Goal: Information Seeking & Learning: Learn about a topic

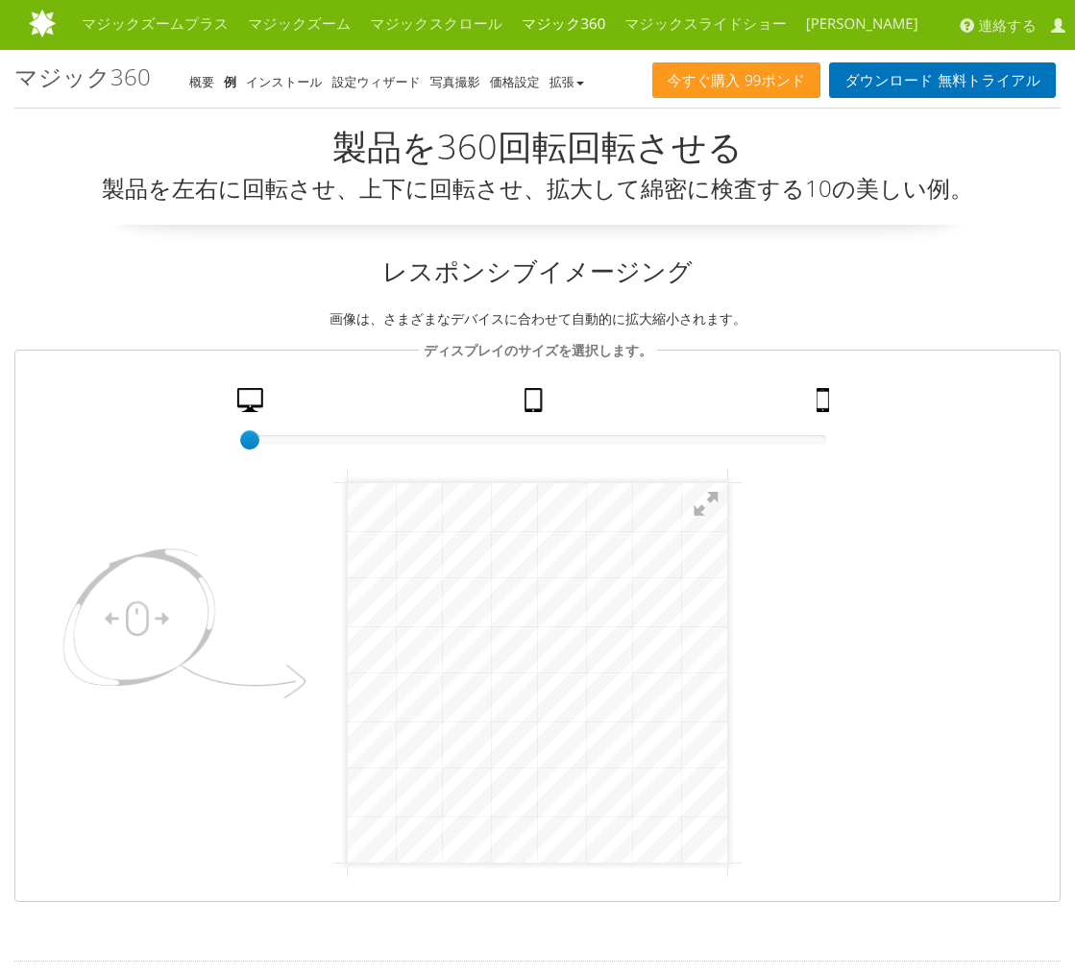
click at [539, 395] on link "タブレット" at bounding box center [536, 405] width 38 height 34
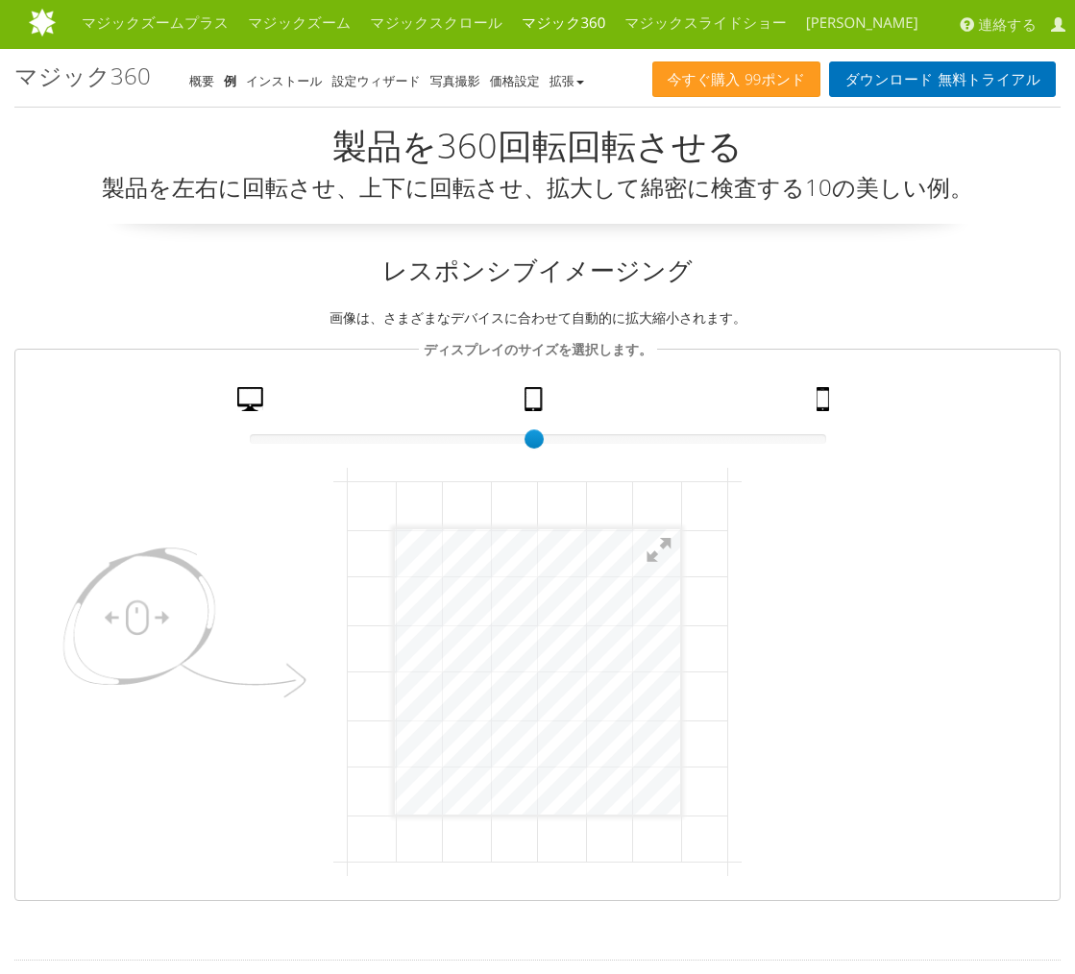
click at [828, 400] on link "携帯" at bounding box center [825, 404] width 33 height 34
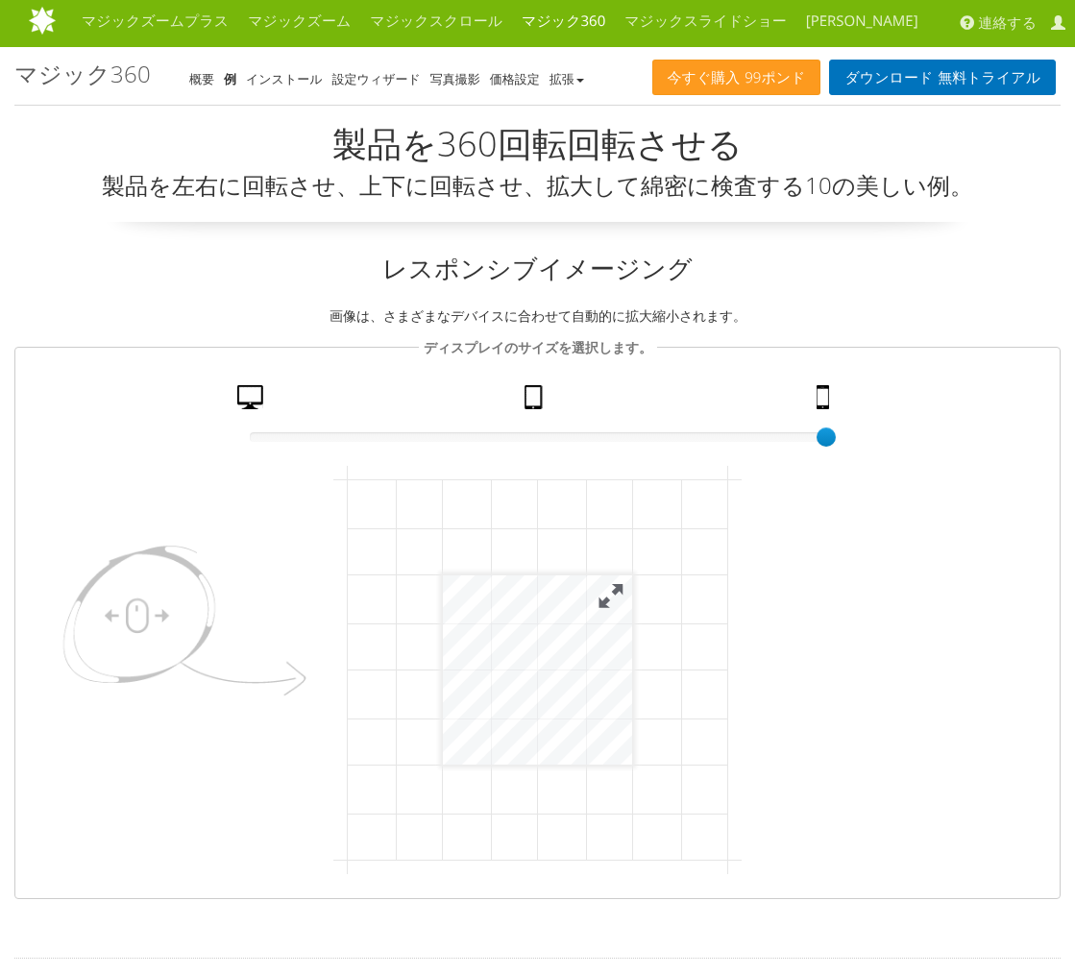
click at [605, 608] on button at bounding box center [611, 595] width 42 height 42
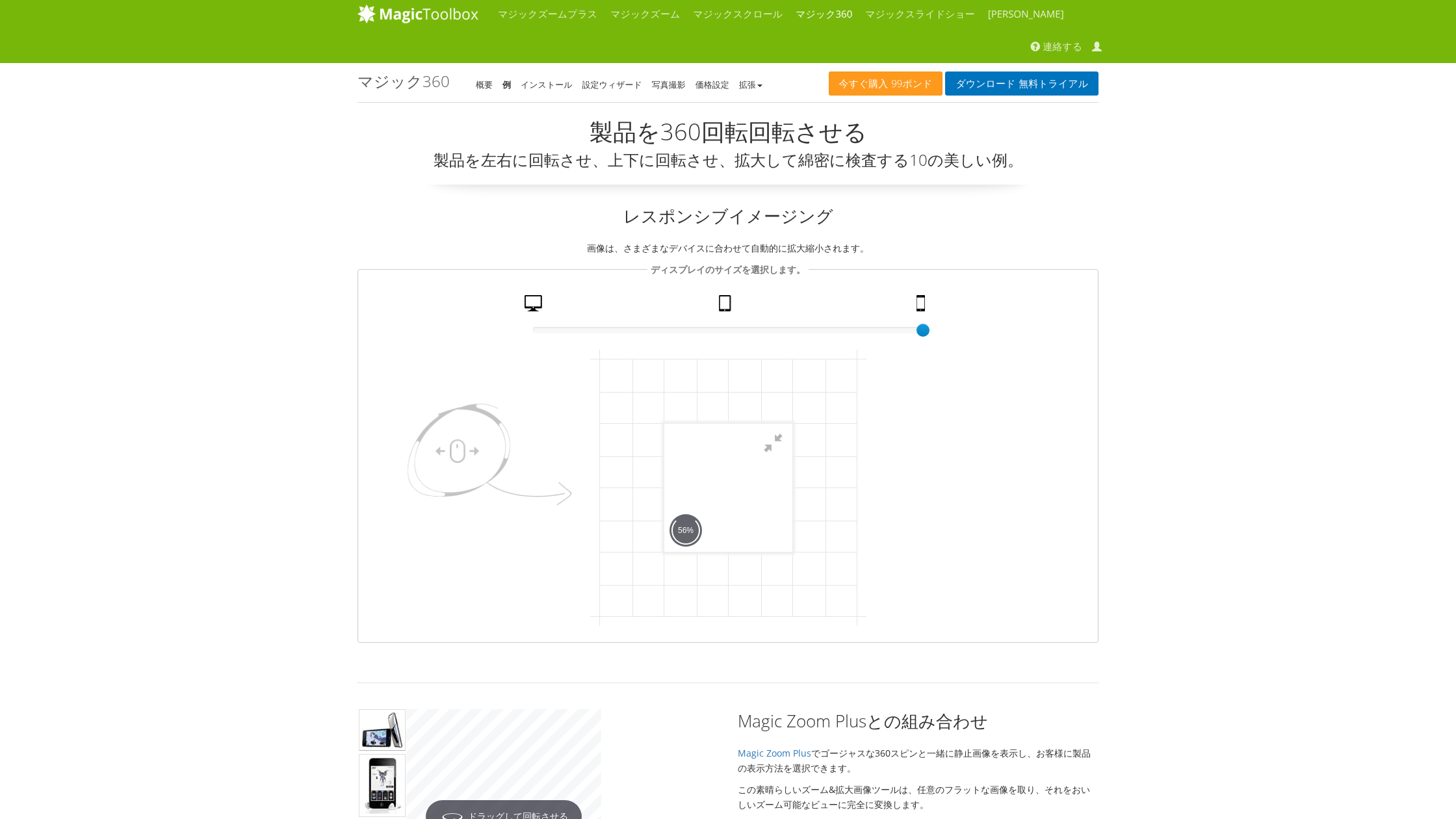
click at [727, 551] on div at bounding box center [728, 487] width 128 height 128
drag, startPoint x: 1306, startPoint y: 1112, endPoint x: 1123, endPoint y: 1144, distance: 185.8
click at [727, 551] on div at bounding box center [728, 487] width 128 height 128
click at [727, 547] on div at bounding box center [728, 487] width 128 height 128
click at [727, 437] on button at bounding box center [772, 443] width 39 height 39
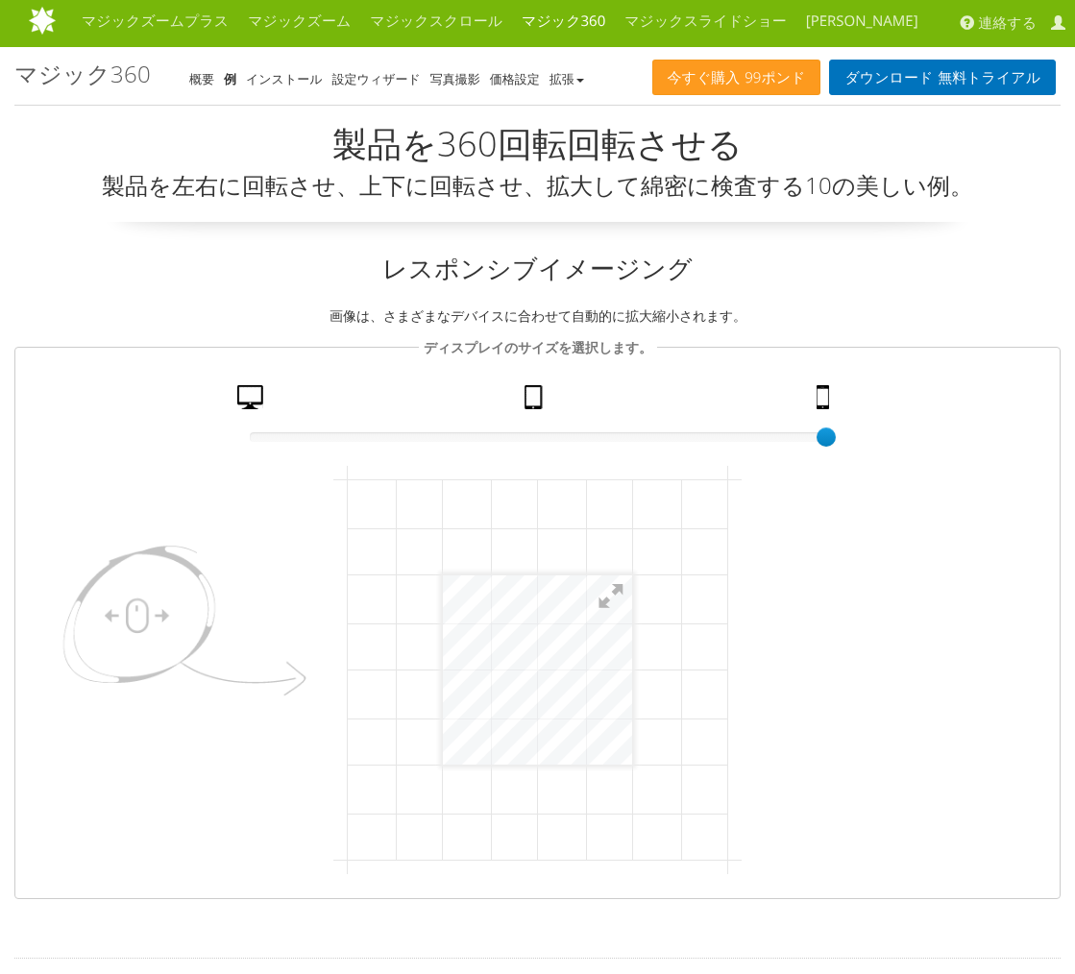
click at [226, 404] on fieldset "ディスプレイのサイズを選択します。 50% size 100 デスクトップ タブレット 携帯" at bounding box center [537, 617] width 1046 height 562
click at [237, 400] on link "デスクトップ" at bounding box center [253, 402] width 46 height 34
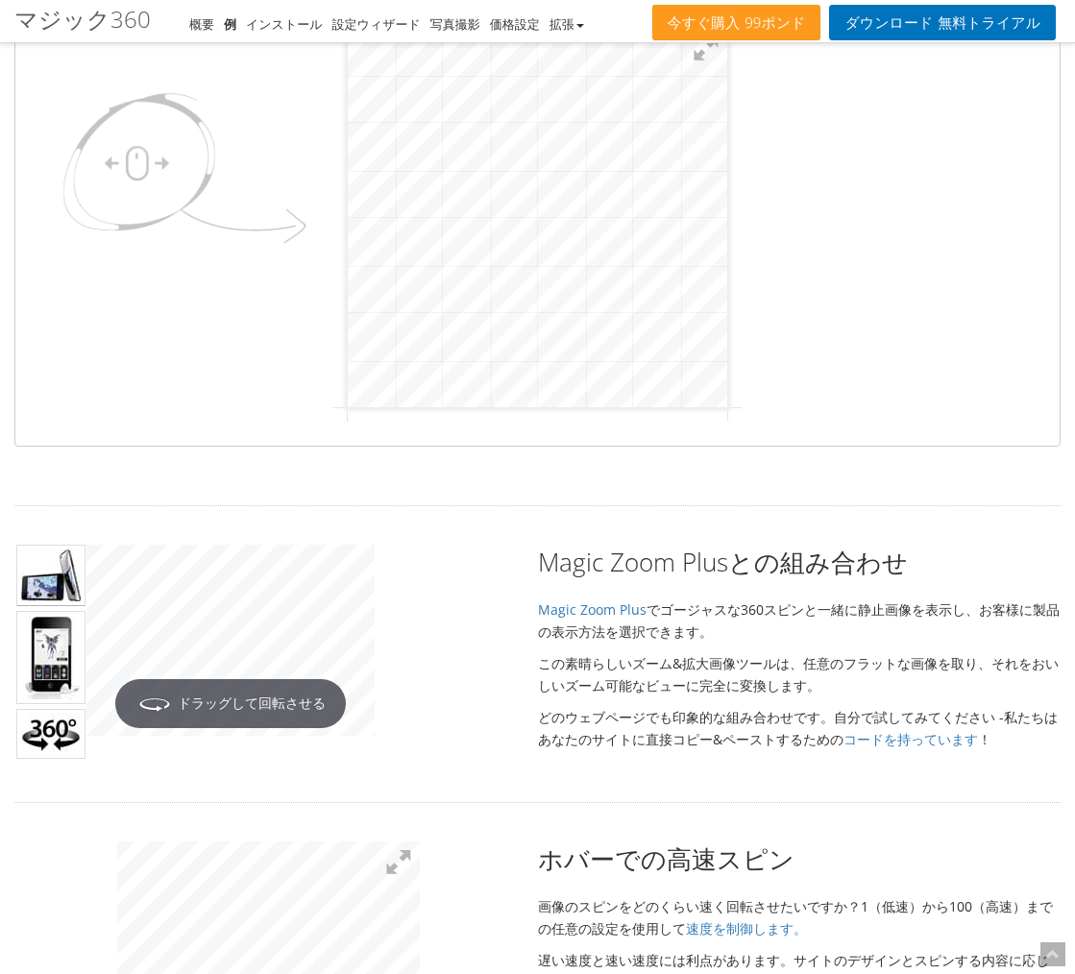
scroll to position [456, 0]
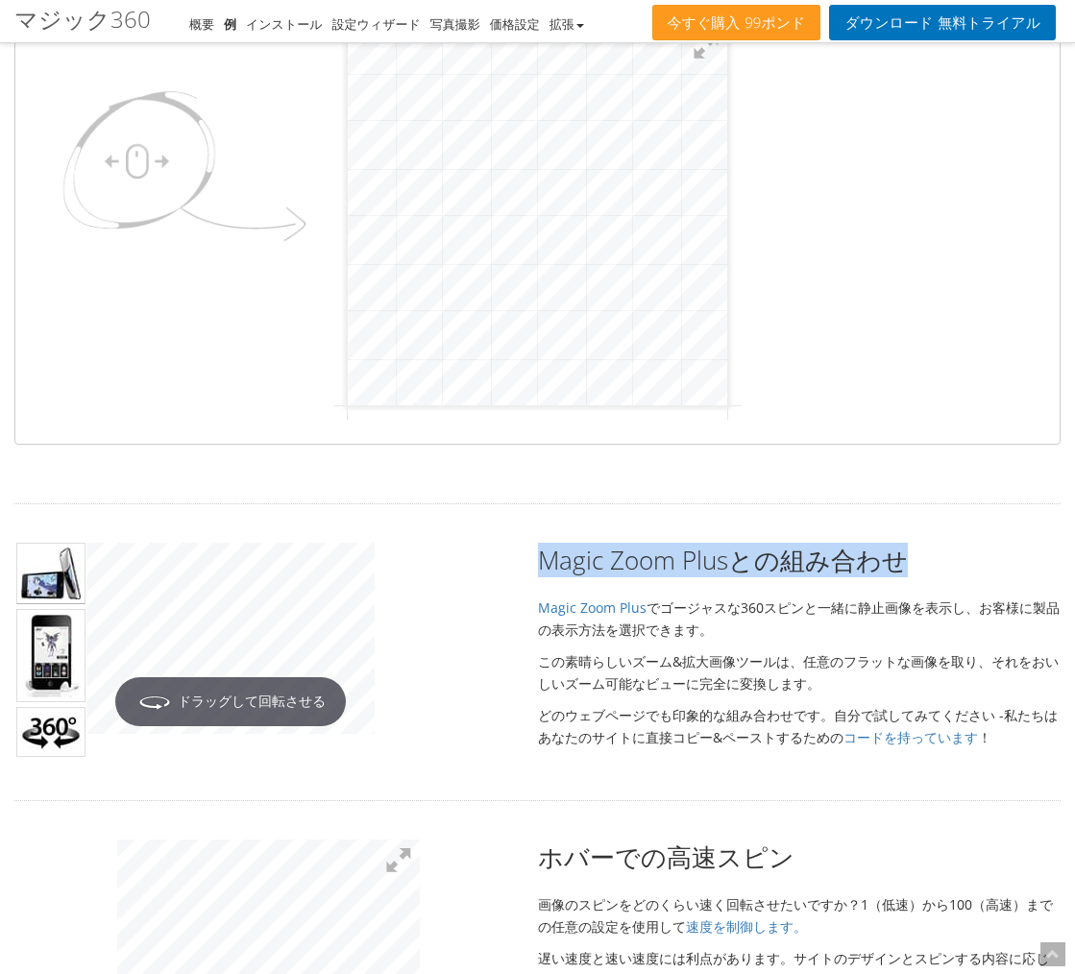
drag, startPoint x: 496, startPoint y: 577, endPoint x: 498, endPoint y: 546, distance: 30.9
click at [498, 546] on div "Magic Zoom Plusとの組み合わせ Magic Zoom Plus でゴージャスな360スピンと一緒に静止画像を表示 し、お客様に製品の表示方法を選…" at bounding box center [537, 646] width 1075 height 206
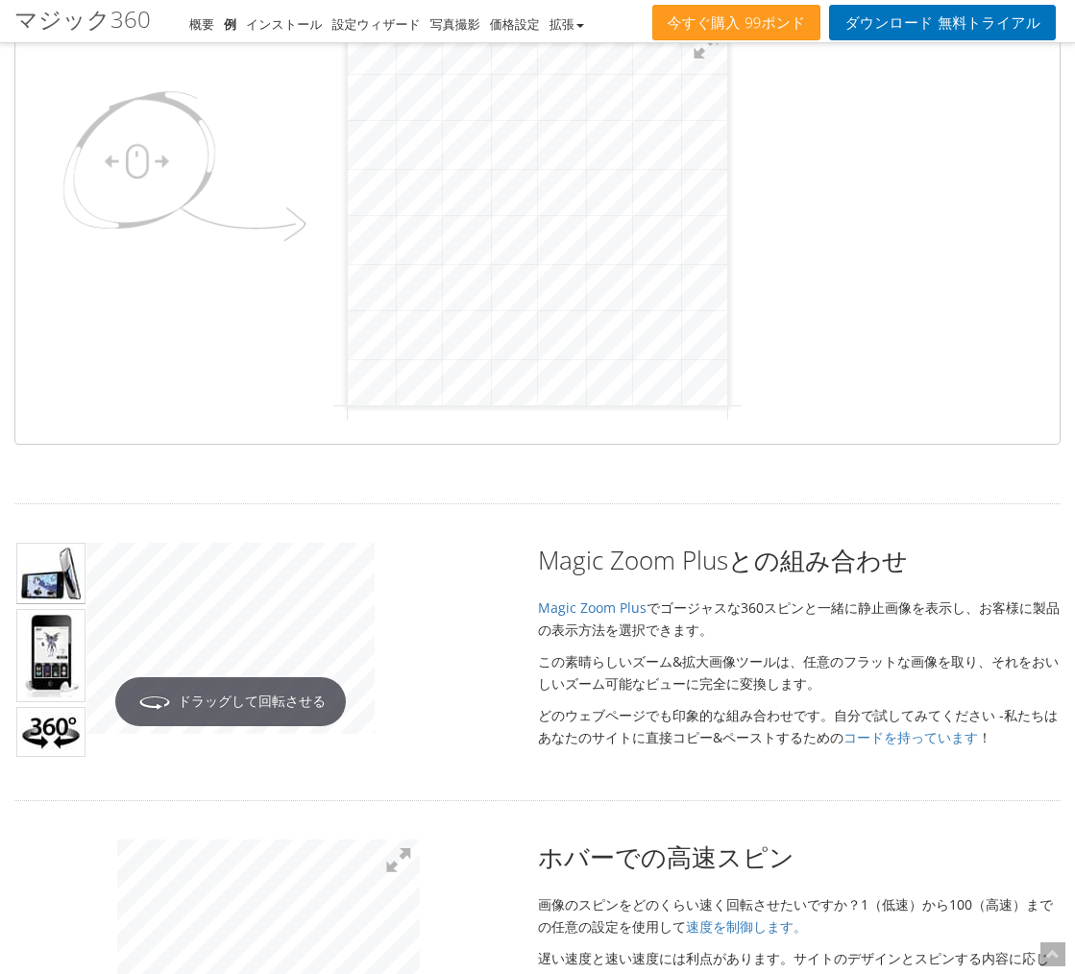
click at [518, 717] on p "どのウェブページでも印象的な組み合わせです。自分で試してみてください - 私たちはあなたのサイトに直接コピー&ペーストするための コードを持っています ！" at bounding box center [537, 726] width 1046 height 44
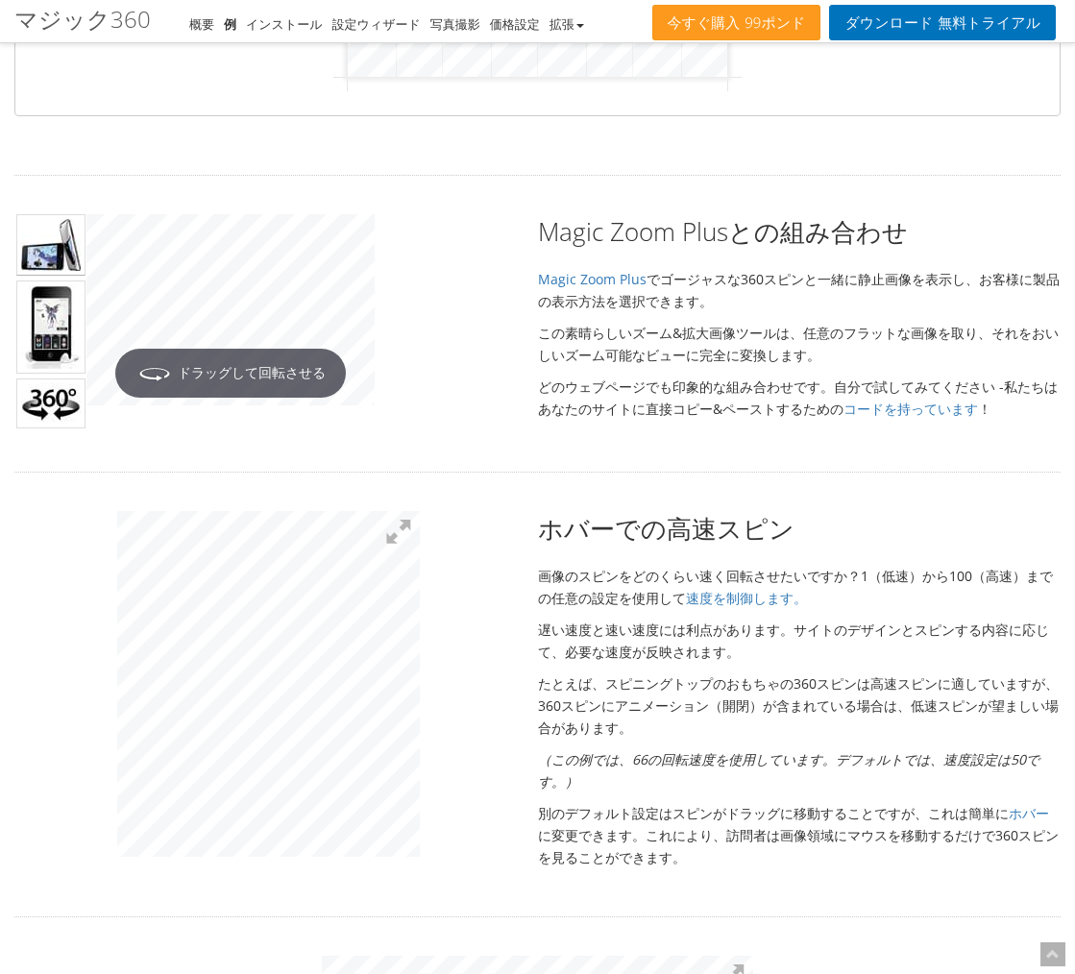
scroll to position [791, 0]
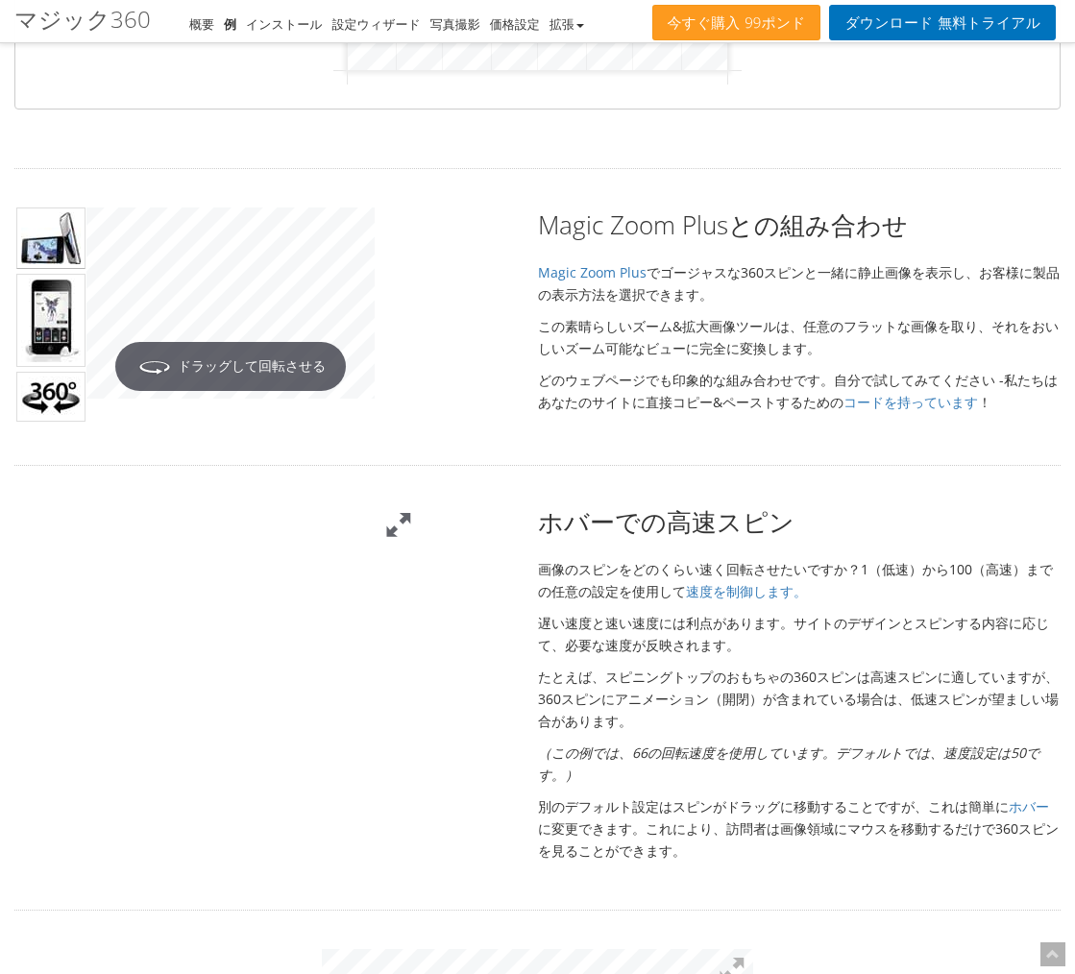
click at [404, 531] on button at bounding box center [398, 525] width 42 height 42
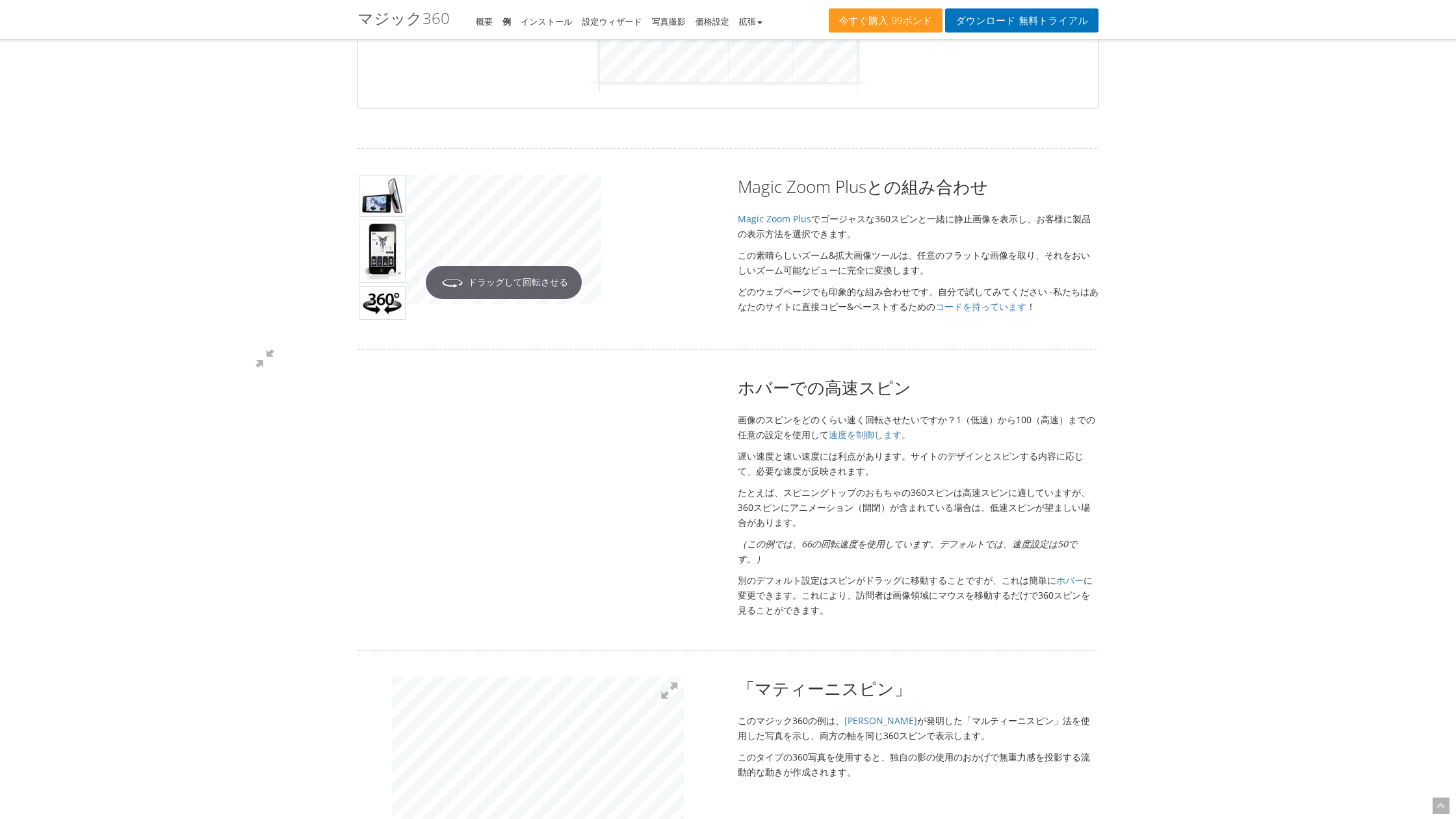
drag, startPoint x: 1034, startPoint y: 728, endPoint x: 1017, endPoint y: 684, distance: 47.2
click at [284, 573] on div at bounding box center [181, 456] width 205 height 234
click at [284, 339] on button at bounding box center [265, 359] width 39 height 39
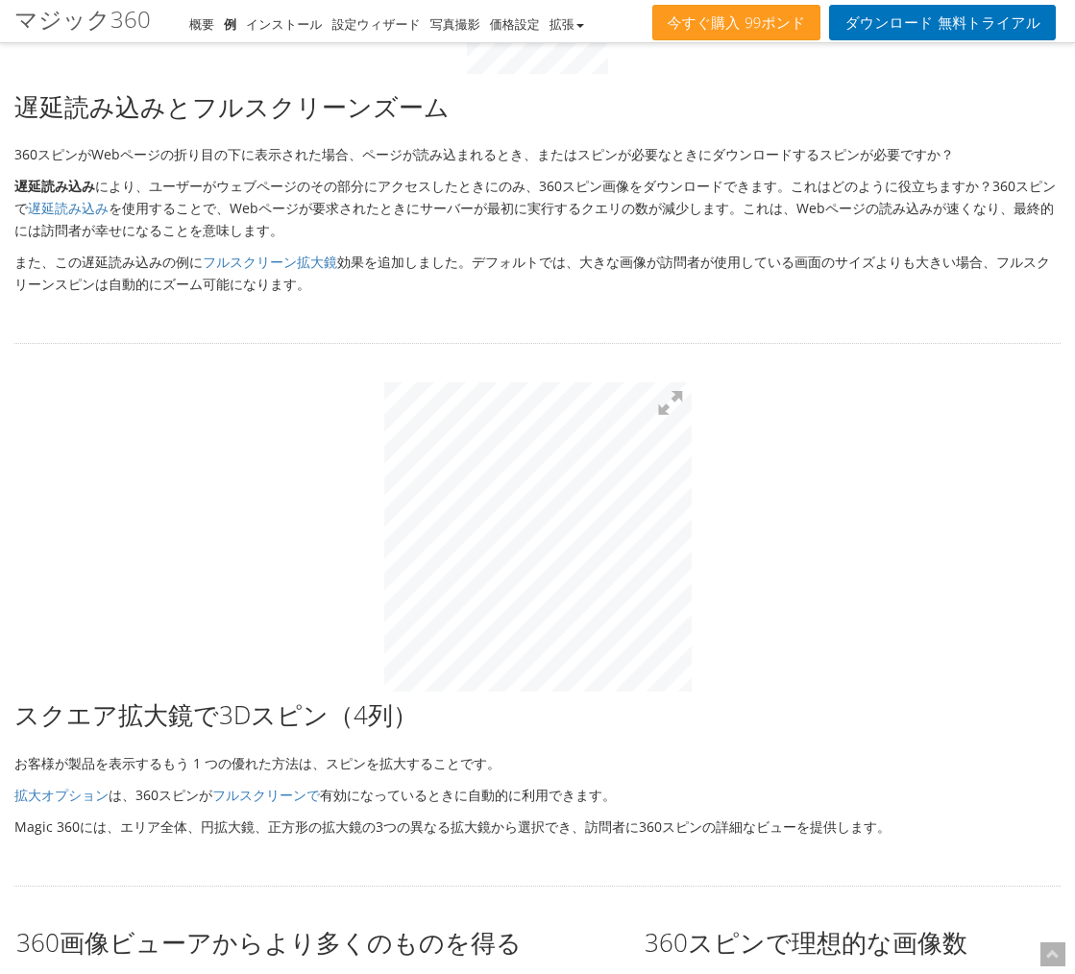
scroll to position [4467, 0]
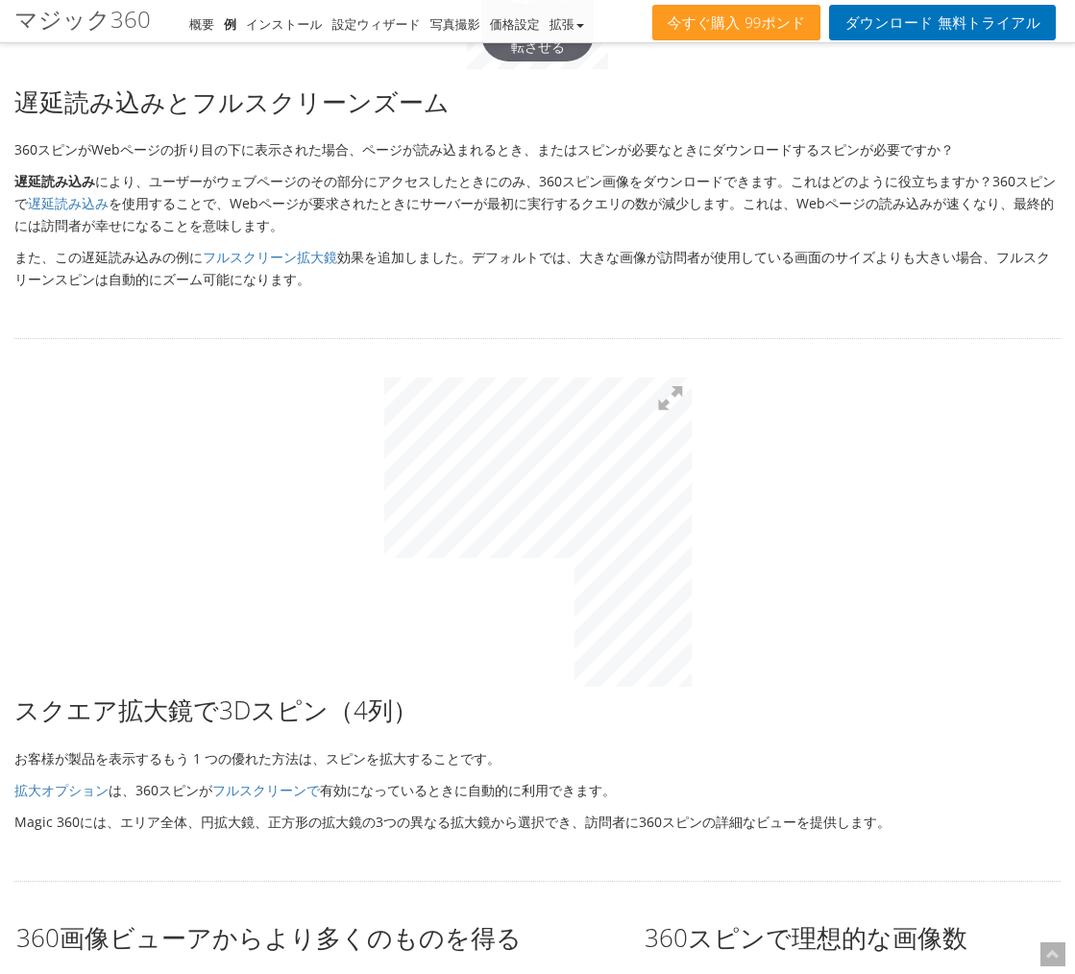
click at [679, 747] on p "お客様が製品を表示するもう 1 つの優れた方法は、スピンを拡大することです。" at bounding box center [537, 758] width 1046 height 22
drag, startPoint x: 517, startPoint y: 731, endPoint x: 728, endPoint y: 714, distance: 212.0
click at [517, 731] on div "スクエア拡大鏡で3Dスピン（4列） お客様が製品を表示するもう 1 つの優れた方法は、スピンを拡大することです。 拡大オプション は、360スピンが フルスク…" at bounding box center [537, 761] width 1075 height 139
drag, startPoint x: 835, startPoint y: 724, endPoint x: 909, endPoint y: 731, distance: 74.3
click at [836, 724] on div "スクエア拡大鏡で3Dスピン（4列） お客様が製品を表示するもう 1 つの優れた方法は、スピンを拡大することです。 拡大オプション は、360スピンが フルスク…" at bounding box center [537, 761] width 1075 height 139
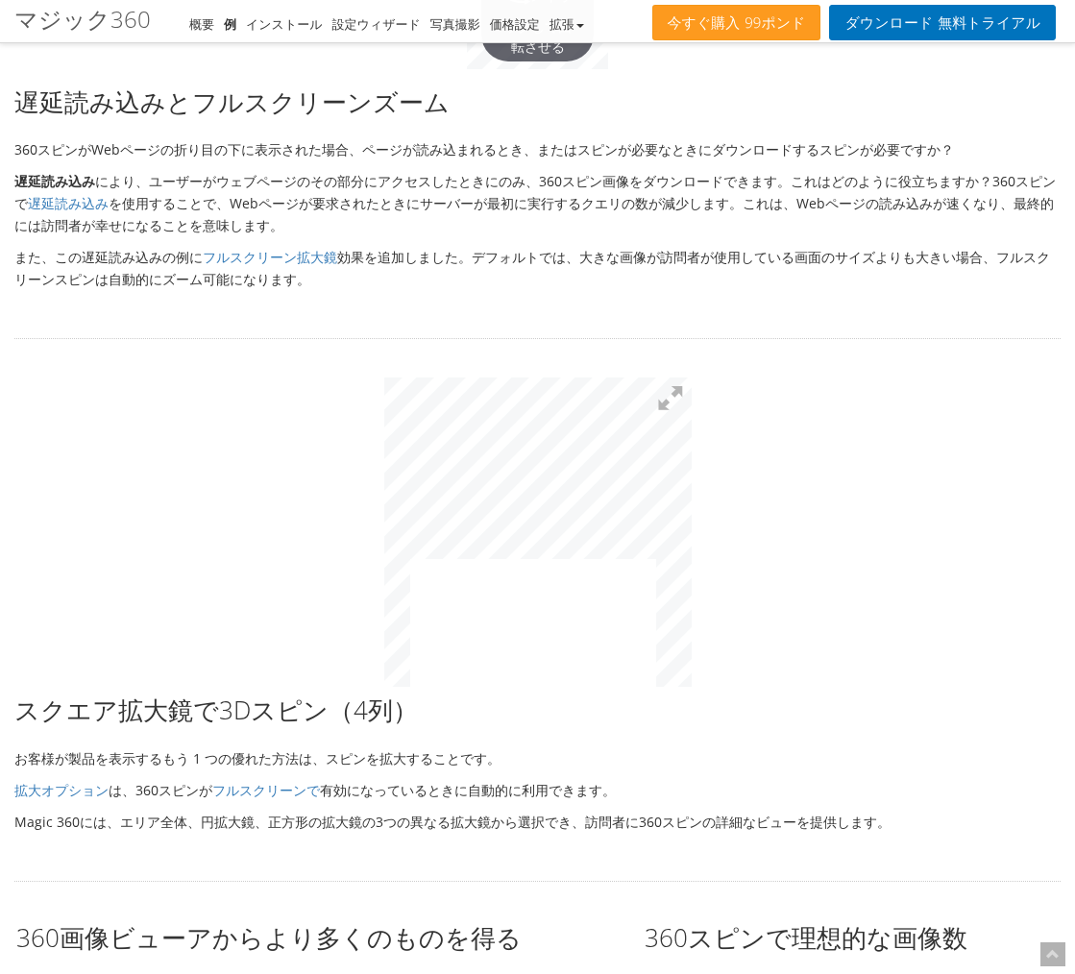
click at [758, 492] on div at bounding box center [537, 534] width 1075 height 315
drag, startPoint x: 825, startPoint y: 699, endPoint x: 1010, endPoint y: 714, distance: 185.9
click at [833, 699] on h2 "スクエア拡大鏡で3Dスピン（4列）" at bounding box center [537, 709] width 1046 height 35
click at [1007, 716] on h2 "スクエア拡大鏡で3Dスピン（4列）" at bounding box center [537, 709] width 1046 height 35
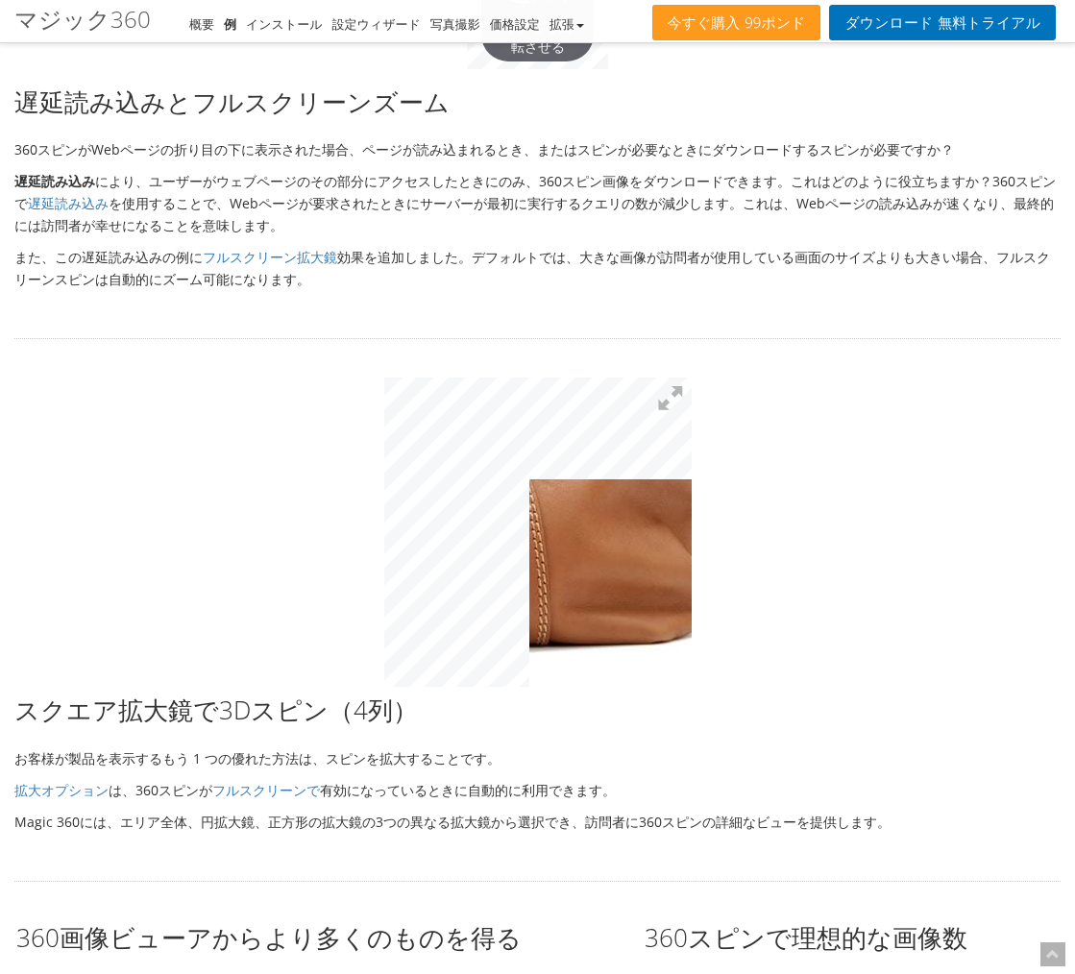
click at [1017, 790] on p "拡大オプション は、360スピンが フルスクリーンで 有効になっている ときに自動的に利用できます 。" at bounding box center [537, 790] width 1046 height 22
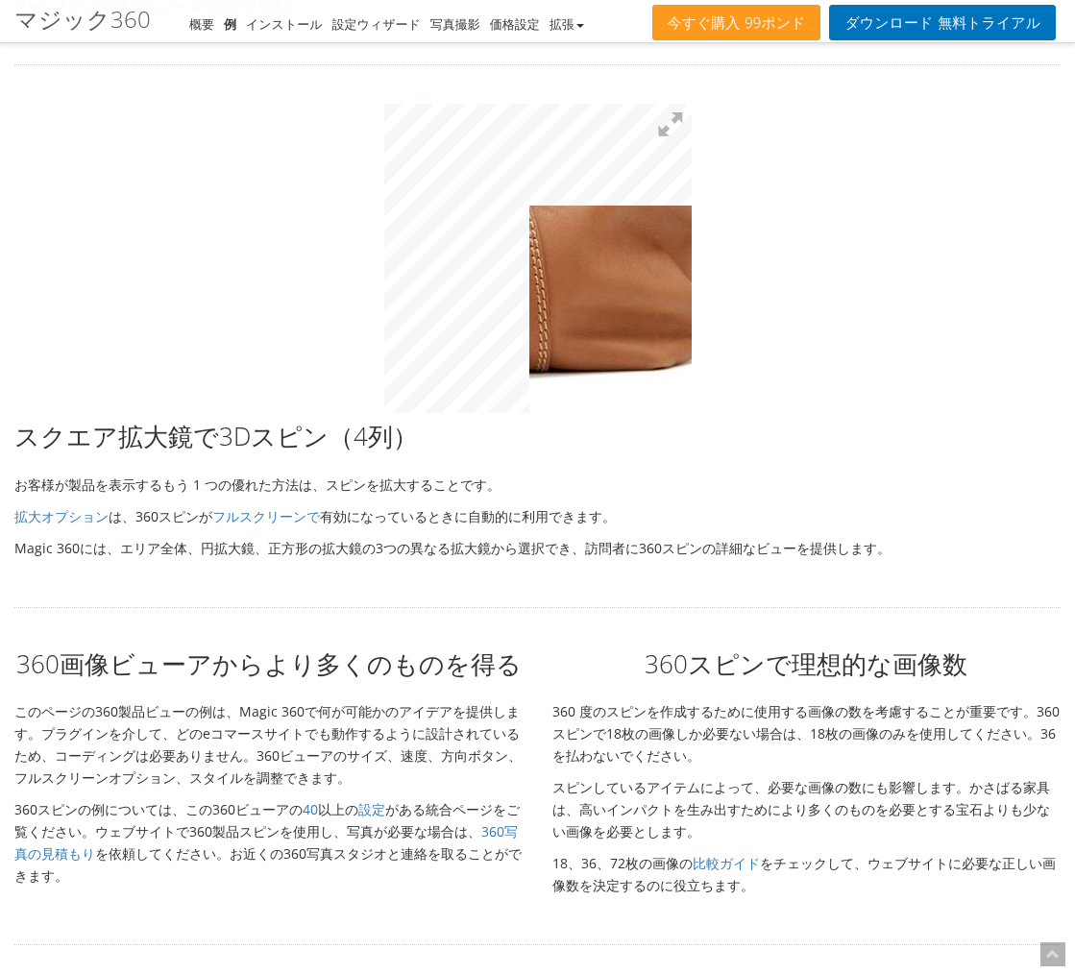
scroll to position [4767, 0]
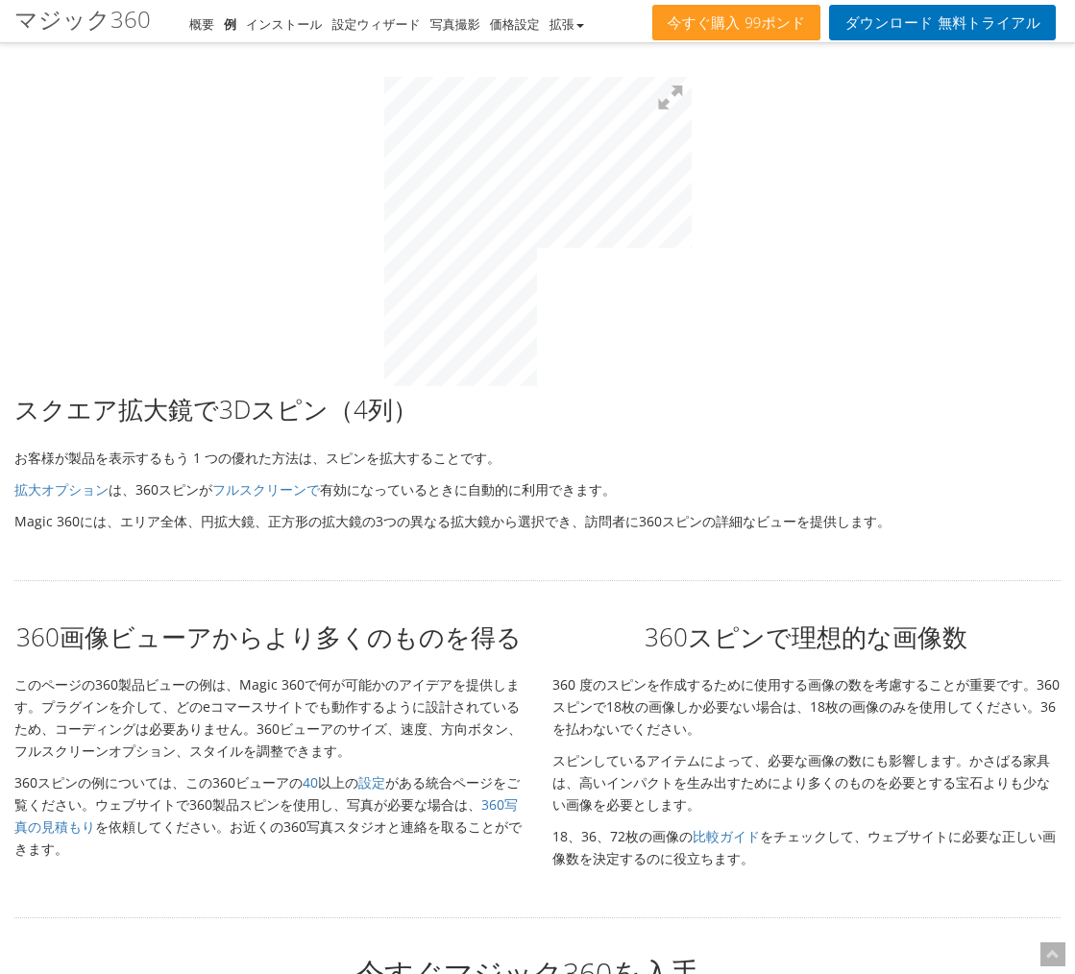
click at [816, 510] on p "Magic 360には、エリア全体、円拡大鏡、正方形の拡大鏡の3つの異なる拡大鏡から選択でき、訪問者に360スピンの詳細なビューを提供します。" at bounding box center [537, 521] width 1046 height 22
click at [682, 107] on button at bounding box center [670, 98] width 42 height 42
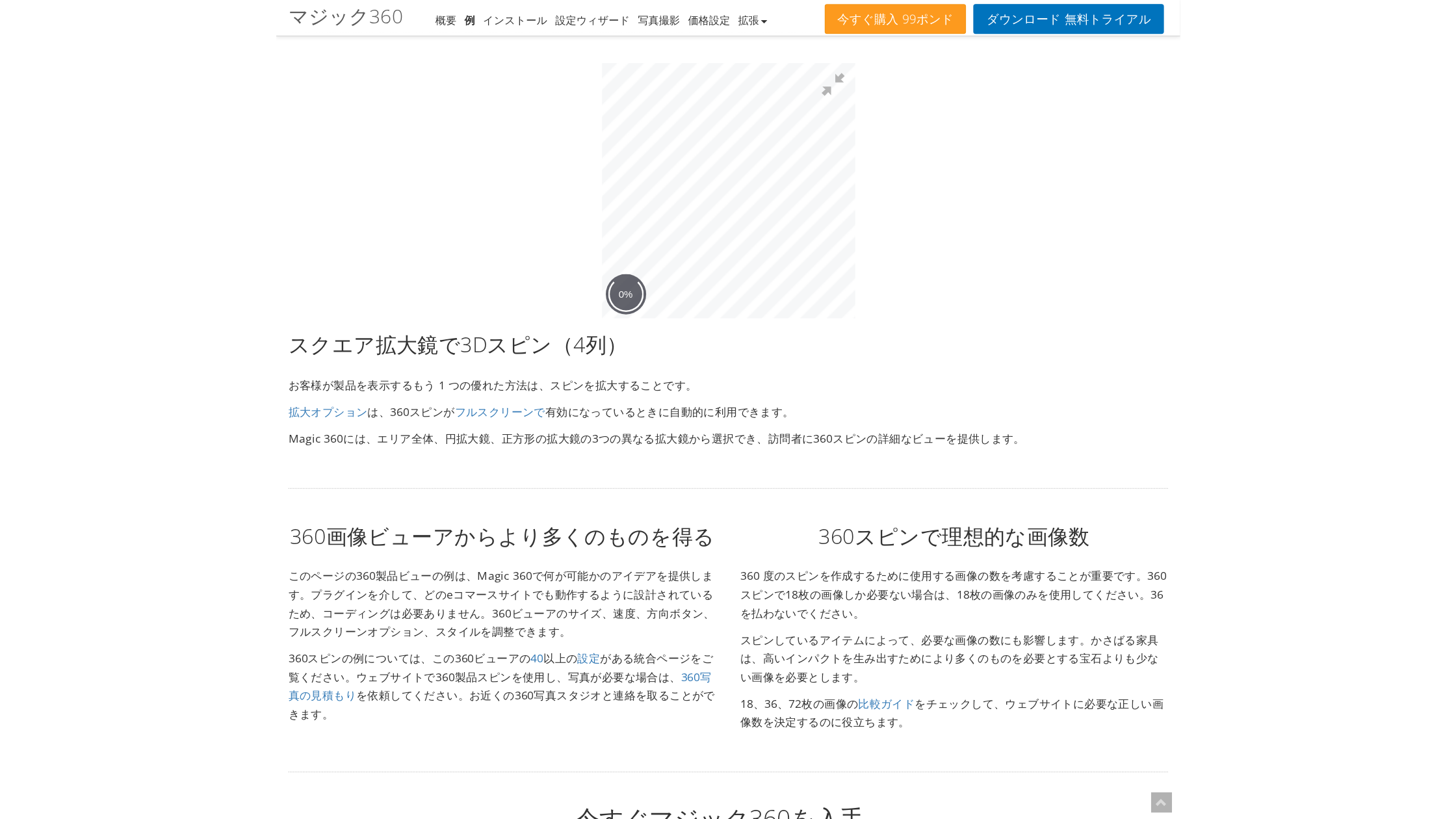
scroll to position [2723, 0]
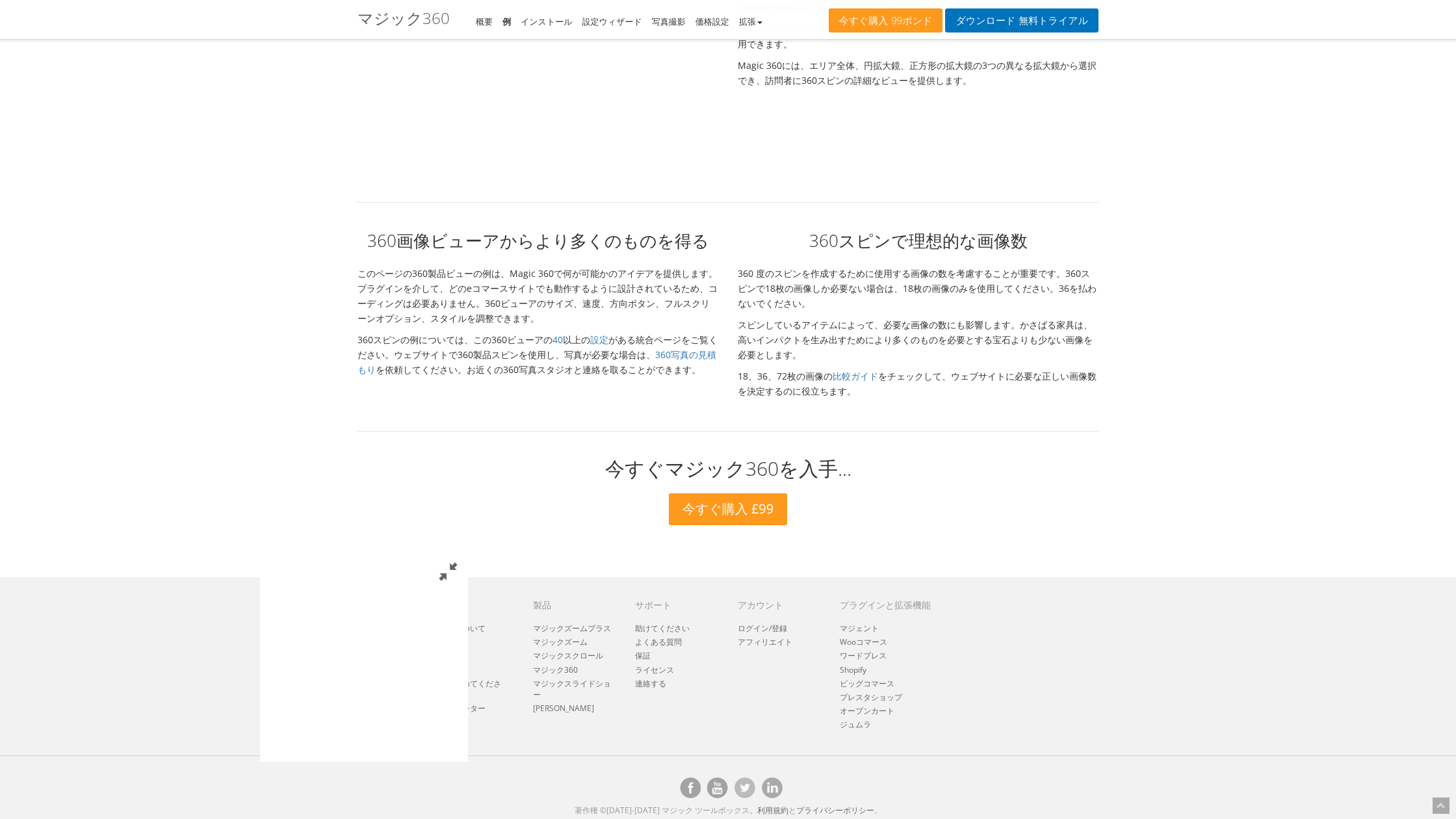
click at [468, 552] on button at bounding box center [449, 572] width 39 height 39
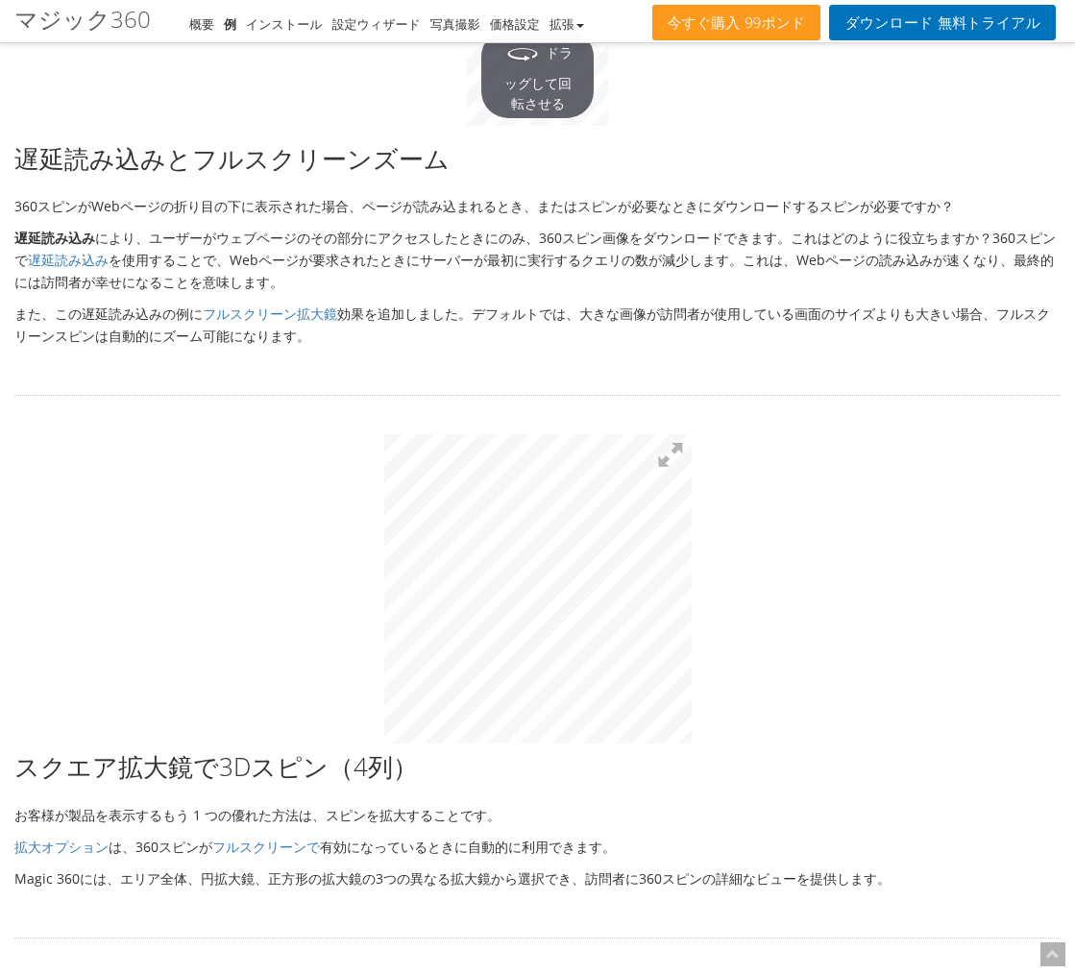
scroll to position [4407, 0]
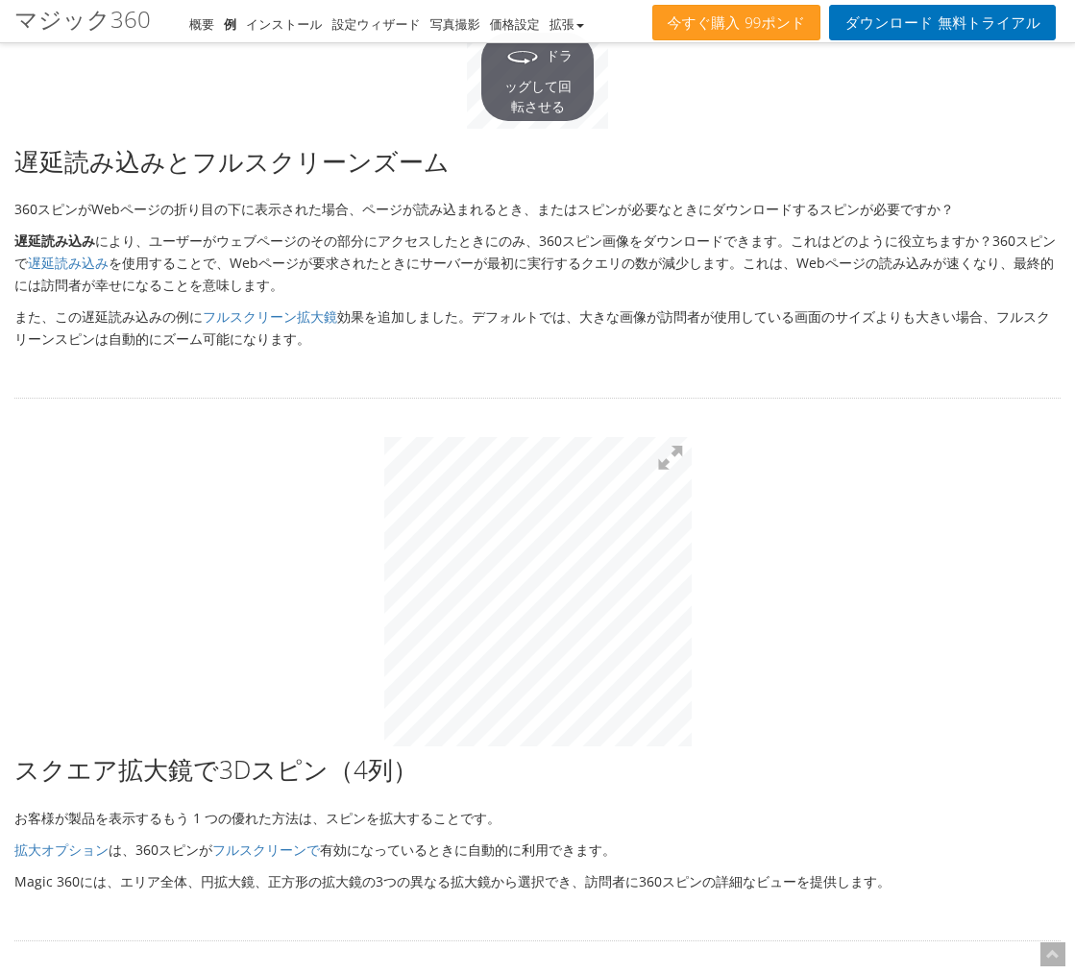
drag, startPoint x: 595, startPoint y: 787, endPoint x: 741, endPoint y: 791, distance: 146.1
click at [741, 791] on div "スクエア拡大鏡で3Dスピン（4列） お客様が製品を表示するもう 1 つの優れた方法は、スピンを拡大することです。 拡大オプション は、360スピンが フルスク…" at bounding box center [537, 821] width 1075 height 139
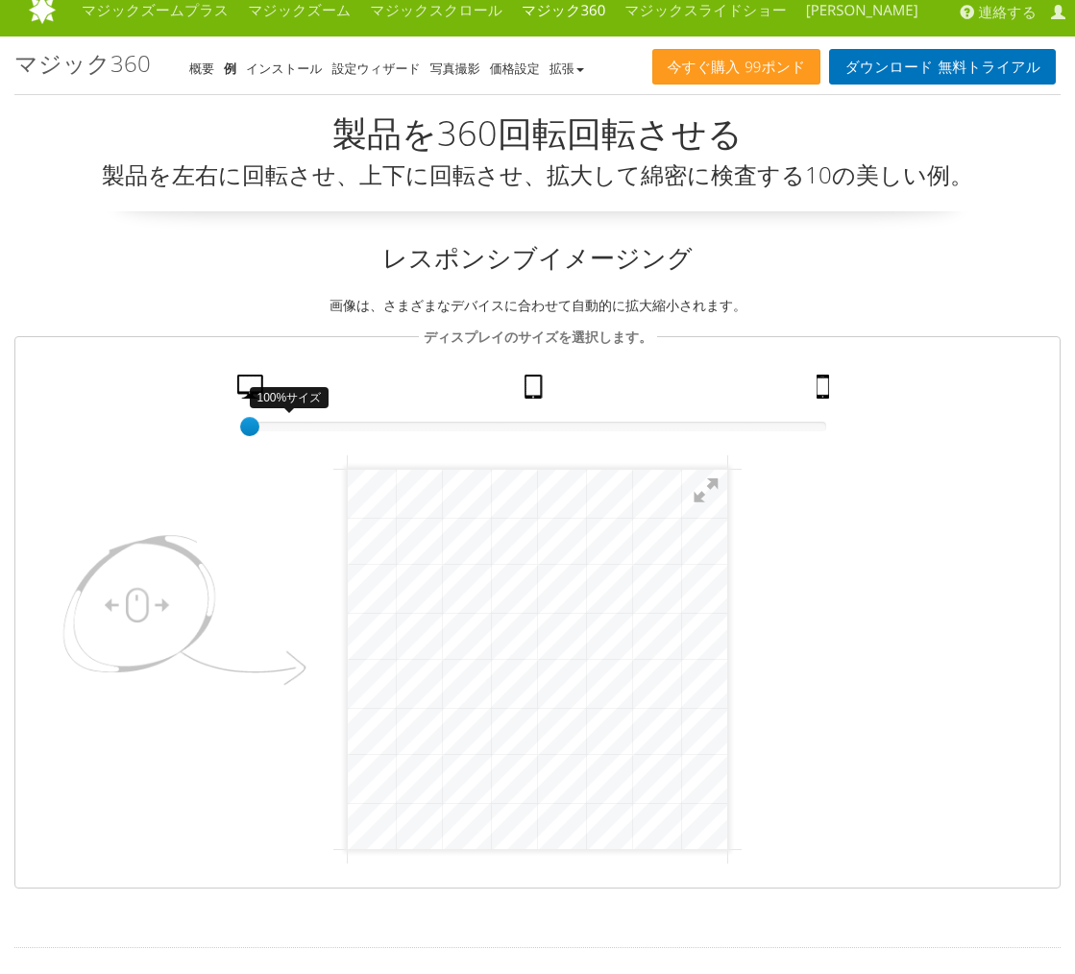
scroll to position [16, 0]
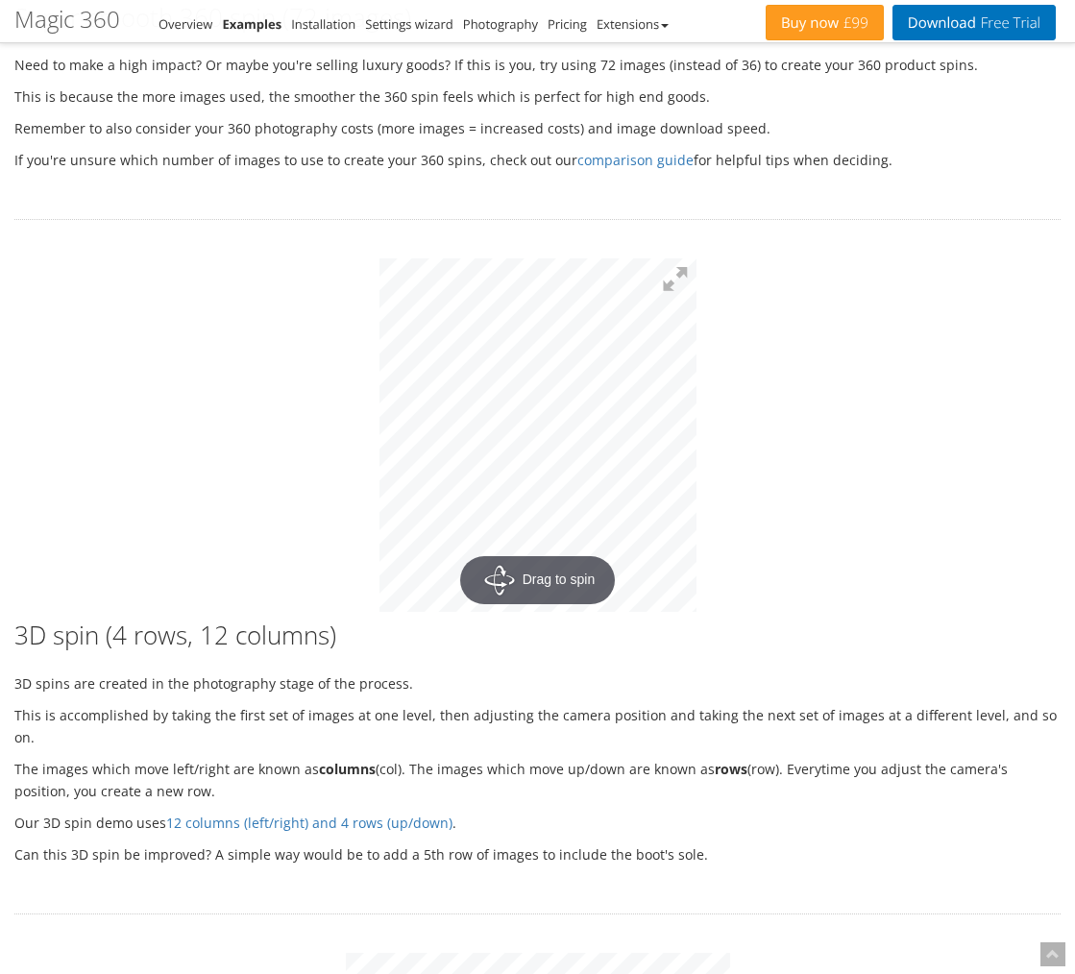
scroll to position [2502, 0]
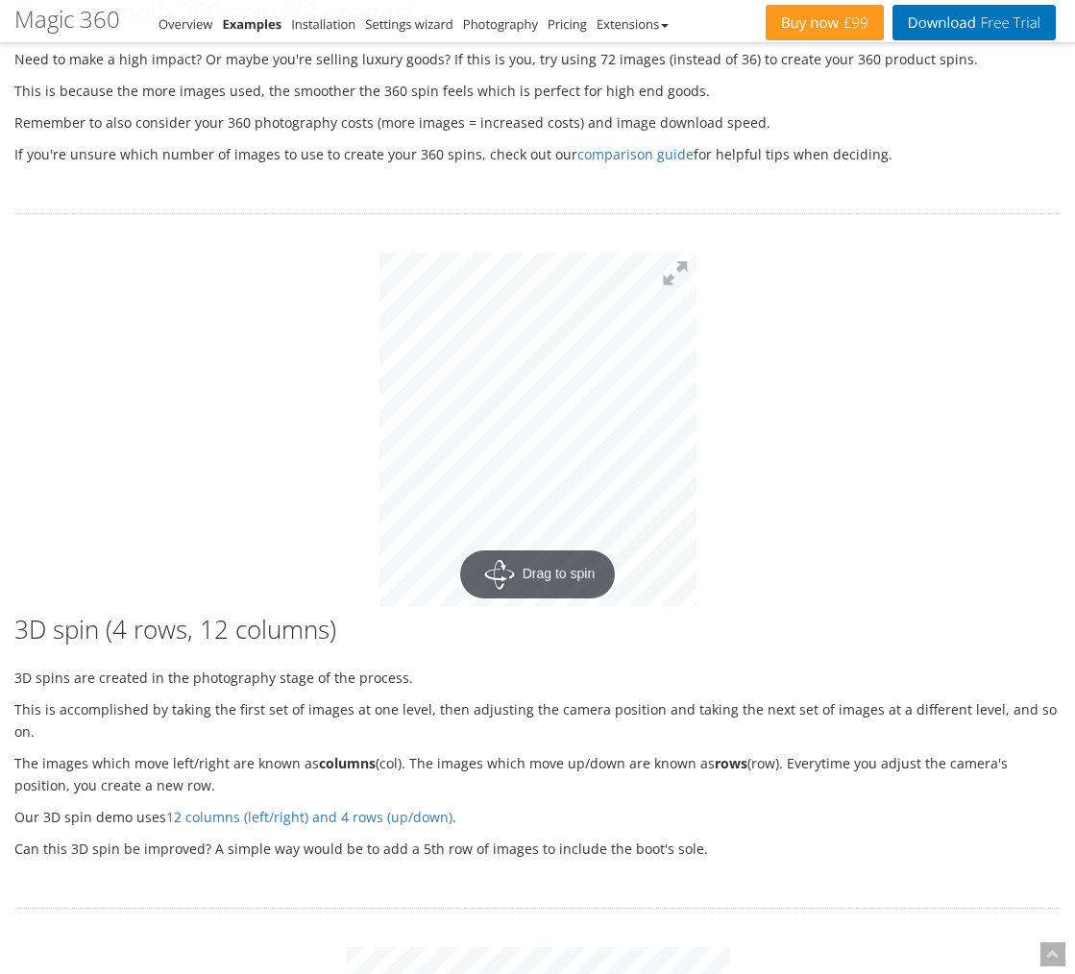
drag, startPoint x: 855, startPoint y: 491, endPoint x: 747, endPoint y: 434, distance: 121.6
click at [850, 410] on div "Drag to spin" at bounding box center [537, 432] width 1075 height 359
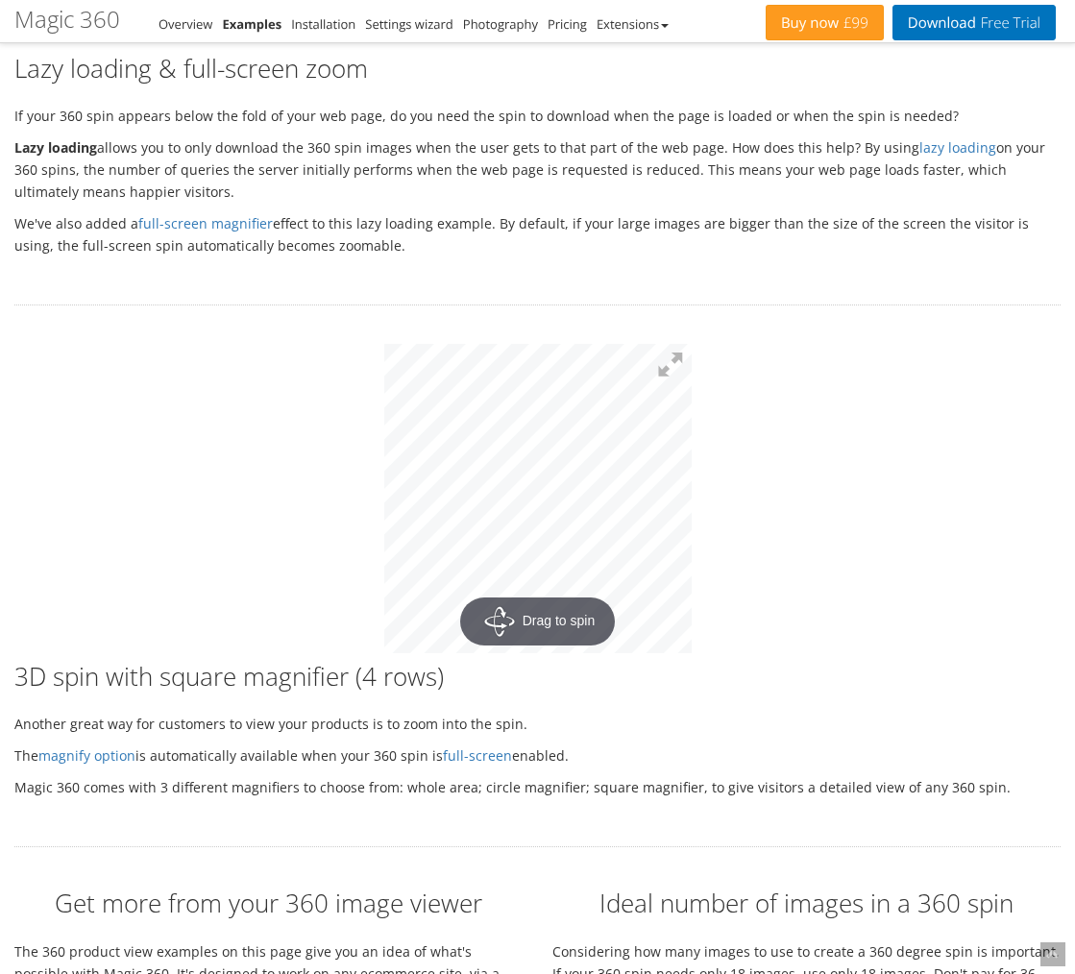
scroll to position [4600, 0]
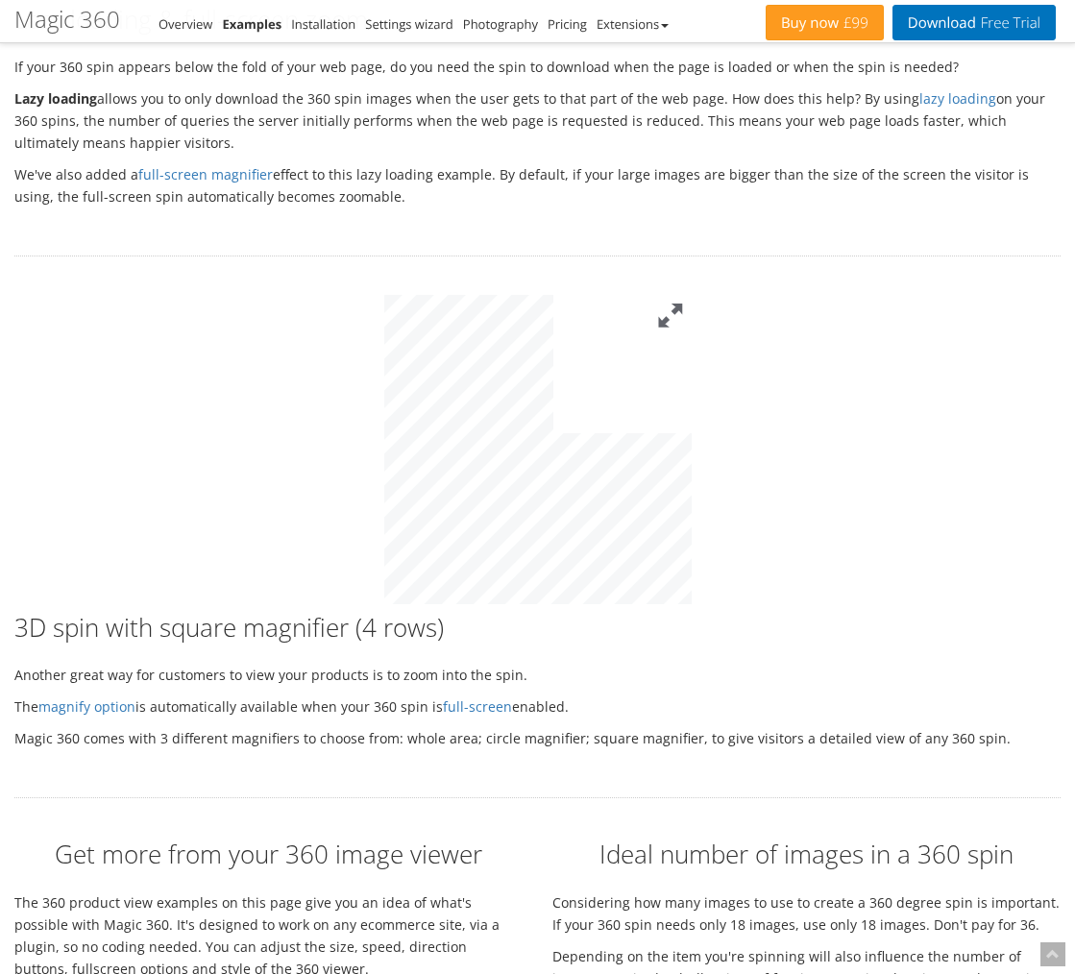
click at [675, 295] on button at bounding box center [670, 316] width 42 height 42
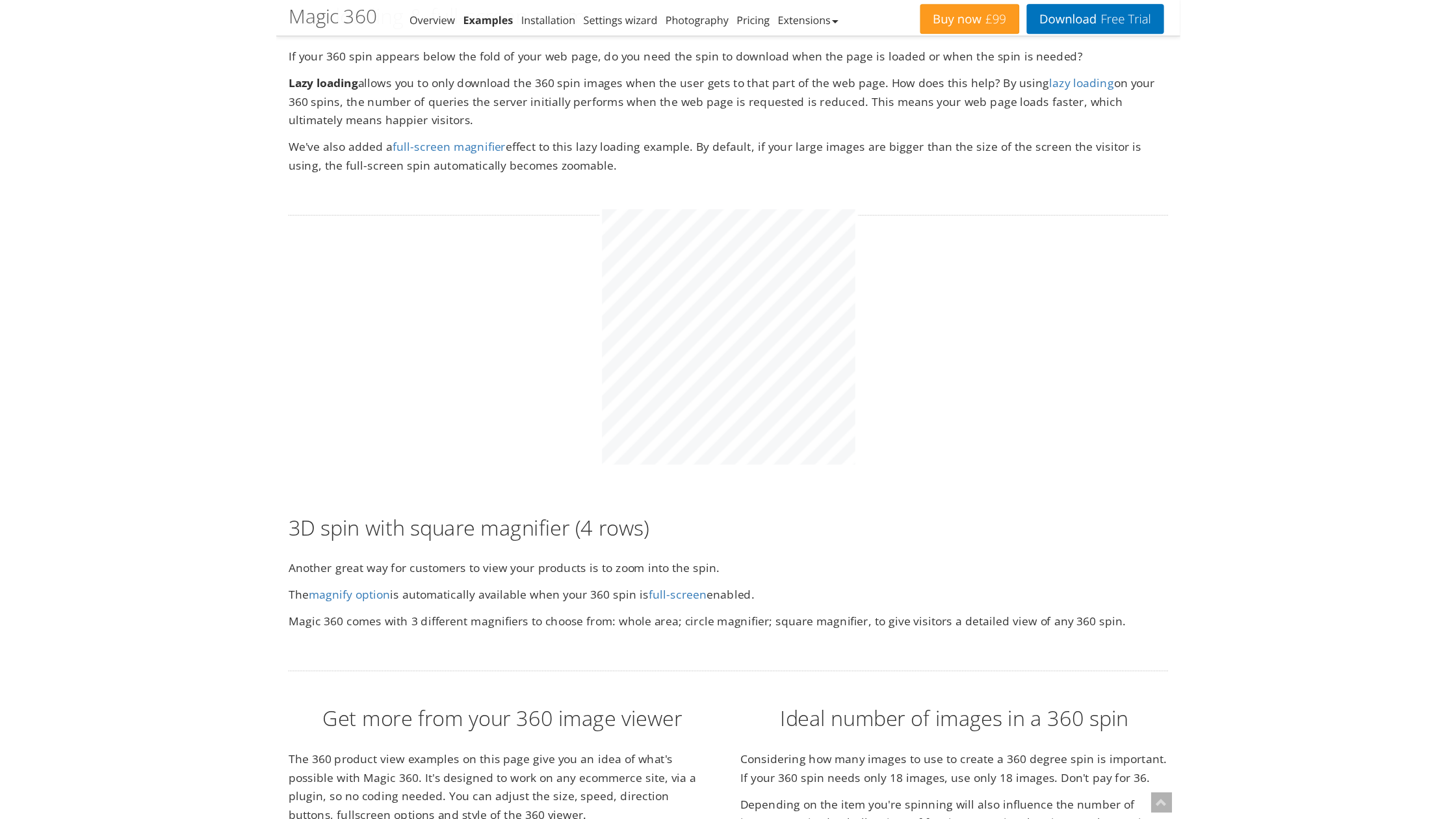
scroll to position [2659, 0]
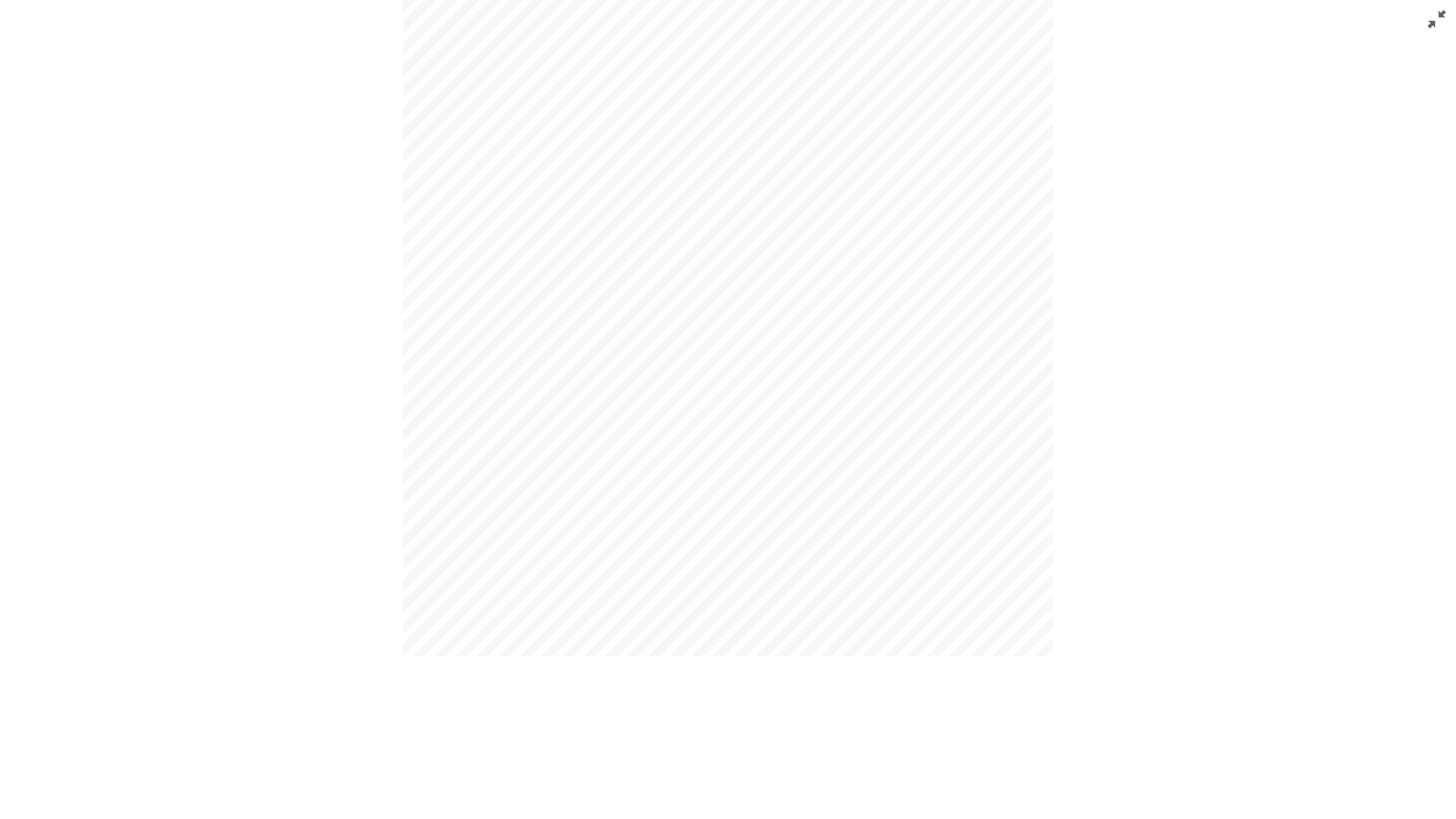
click at [727, 24] on button at bounding box center [1437, 20] width 39 height 39
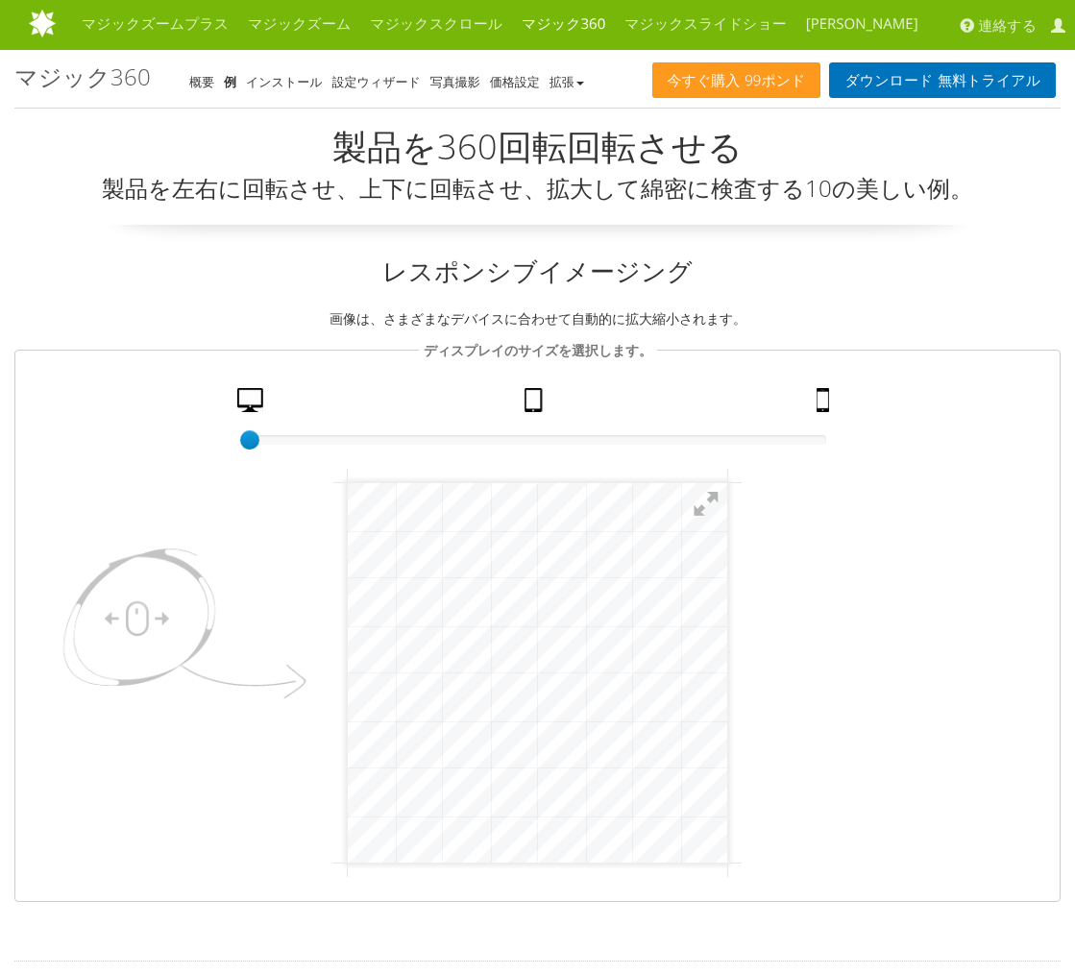
scroll to position [0, 0]
